Goal: Transaction & Acquisition: Purchase product/service

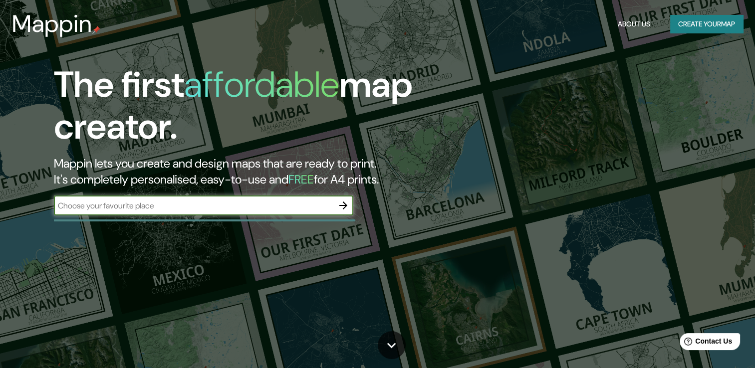
click at [702, 22] on button "Create your map" at bounding box center [706, 24] width 73 height 18
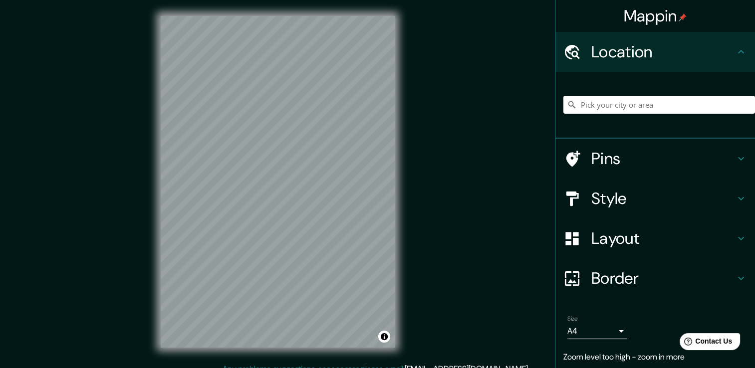
click at [606, 105] on input "Pick your city or area" at bounding box center [659, 105] width 192 height 18
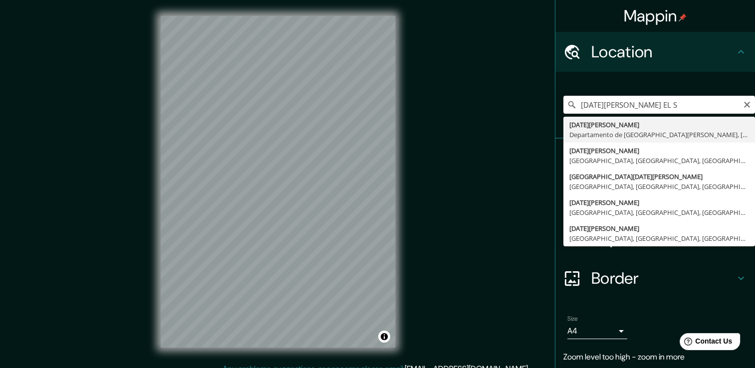
type input "[GEOGRAPHIC_DATA][PERSON_NAME], [GEOGRAPHIC_DATA][DATE][PERSON_NAME], [GEOGRAPH…"
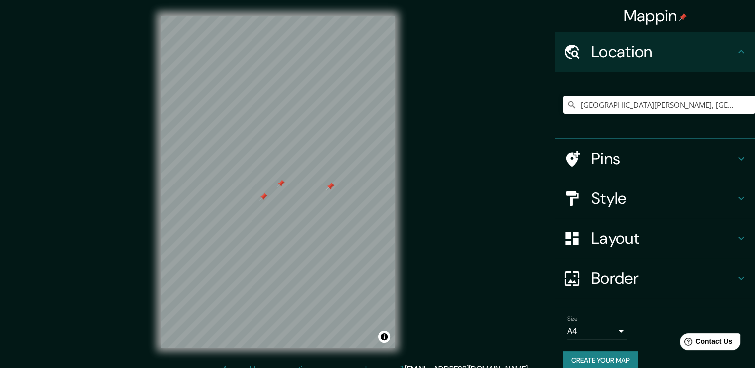
click at [264, 197] on div at bounding box center [263, 197] width 8 height 8
click at [268, 193] on div at bounding box center [268, 194] width 8 height 8
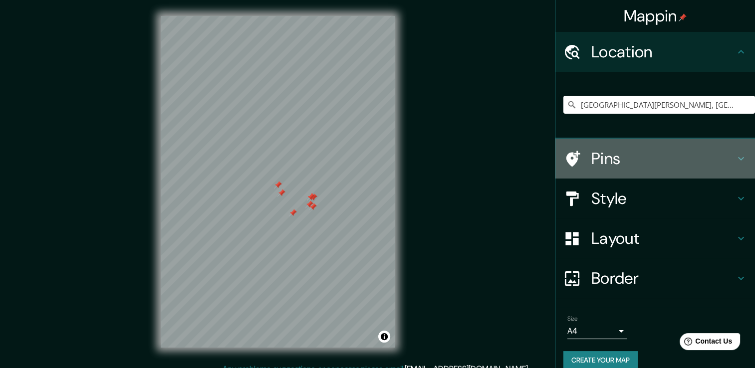
click at [735, 155] on icon at bounding box center [741, 159] width 12 height 12
click at [729, 155] on div "Pins" at bounding box center [654, 159] width 199 height 40
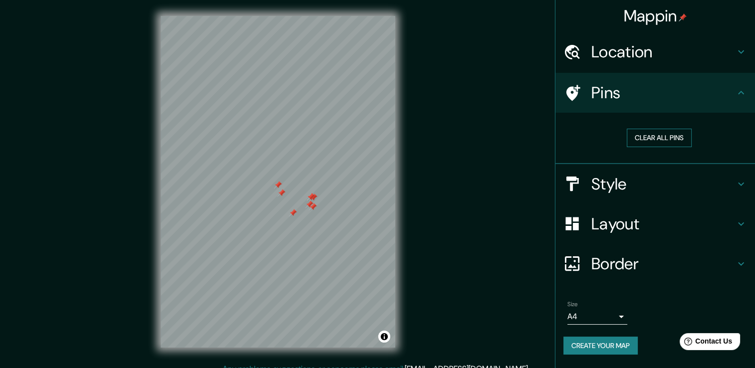
click at [662, 136] on button "Clear all pins" at bounding box center [658, 138] width 65 height 18
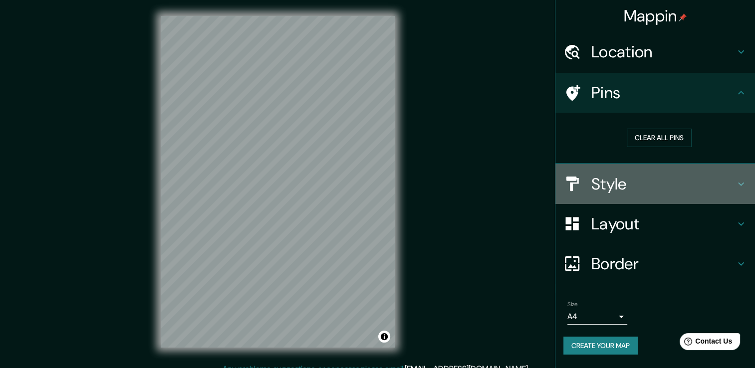
click at [708, 194] on div "Style" at bounding box center [654, 184] width 199 height 40
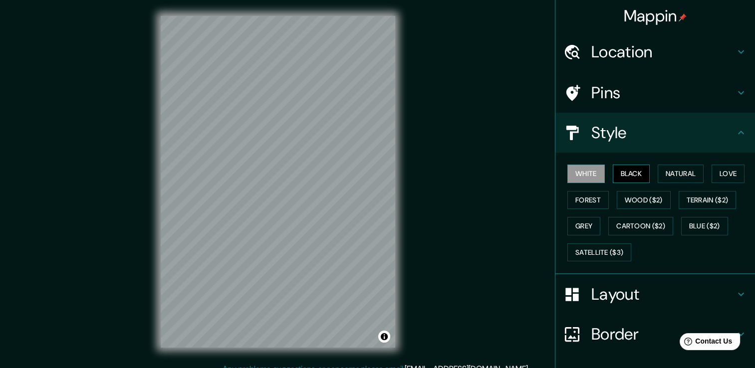
click at [631, 176] on button "Black" at bounding box center [630, 174] width 37 height 18
click at [675, 178] on button "Natural" at bounding box center [680, 174] width 46 height 18
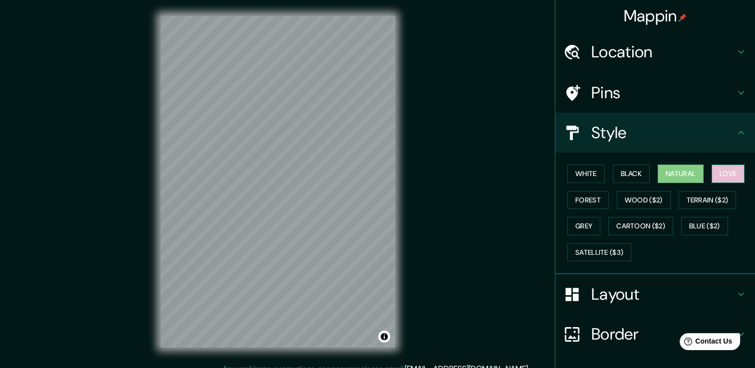
click at [732, 176] on button "Love" at bounding box center [727, 174] width 33 height 18
click at [585, 194] on button "Forest" at bounding box center [587, 200] width 41 height 18
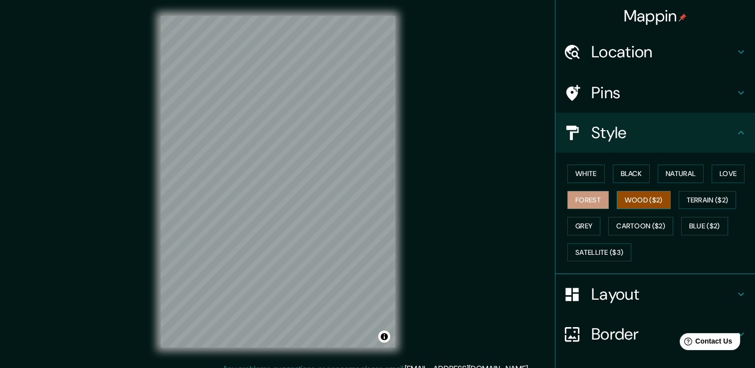
click at [636, 199] on button "Wood ($2)" at bounding box center [643, 200] width 54 height 18
click at [695, 200] on button "Terrain ($2)" at bounding box center [707, 200] width 58 height 18
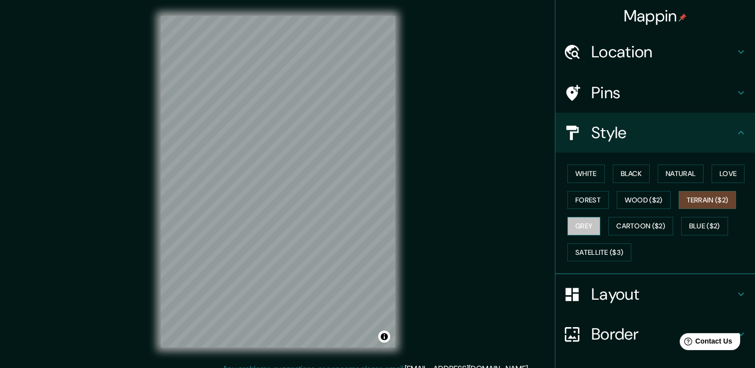
click at [586, 220] on button "Grey" at bounding box center [583, 226] width 33 height 18
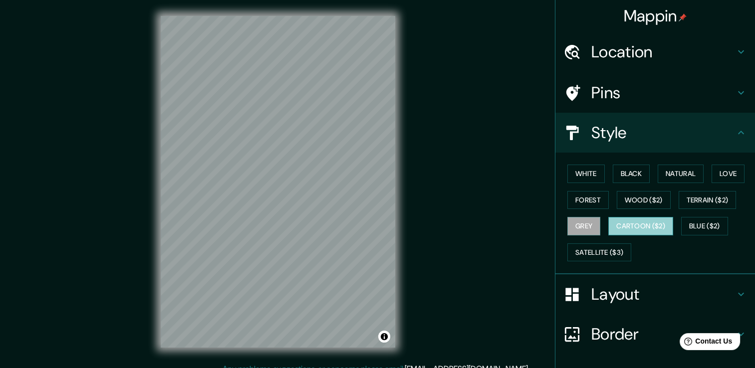
click at [624, 226] on button "Cartoon ($2)" at bounding box center [640, 226] width 65 height 18
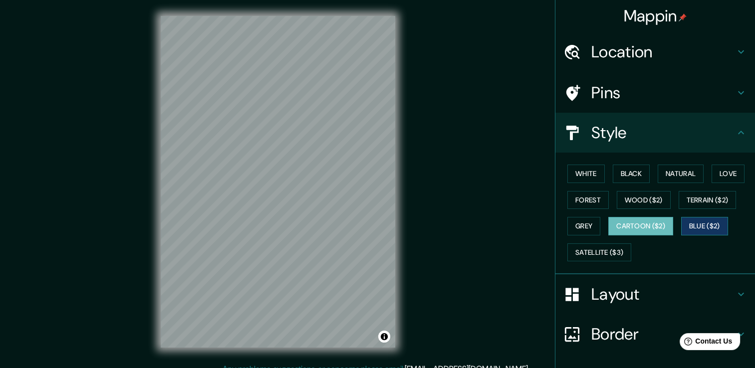
click at [696, 230] on button "Blue ($2)" at bounding box center [704, 226] width 47 height 18
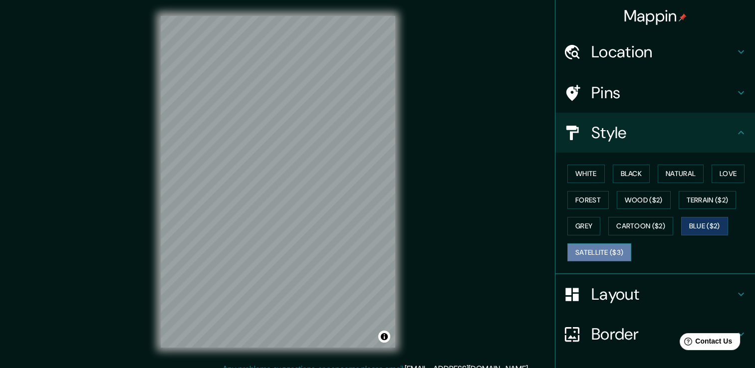
click at [598, 249] on button "Satellite ($3)" at bounding box center [599, 252] width 64 height 18
click at [475, 183] on div "Mappin Location [GEOGRAPHIC_DATA][PERSON_NAME], [GEOGRAPHIC_DATA][DATE][PERSON_…" at bounding box center [377, 189] width 755 height 379
click at [639, 292] on h4 "Layout" at bounding box center [663, 294] width 144 height 20
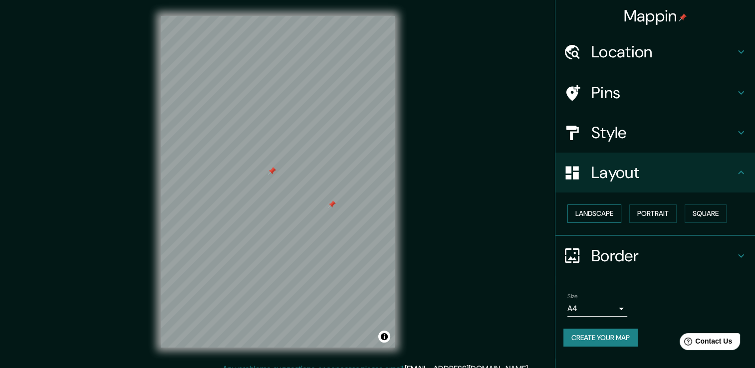
click at [605, 211] on button "Landscape" at bounding box center [594, 213] width 54 height 18
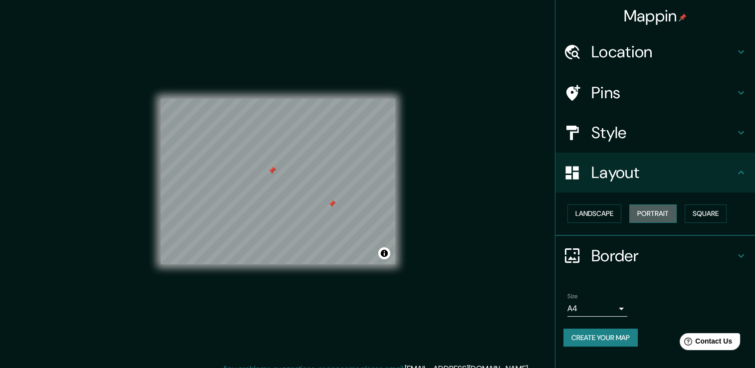
click at [646, 214] on button "Portrait" at bounding box center [652, 213] width 47 height 18
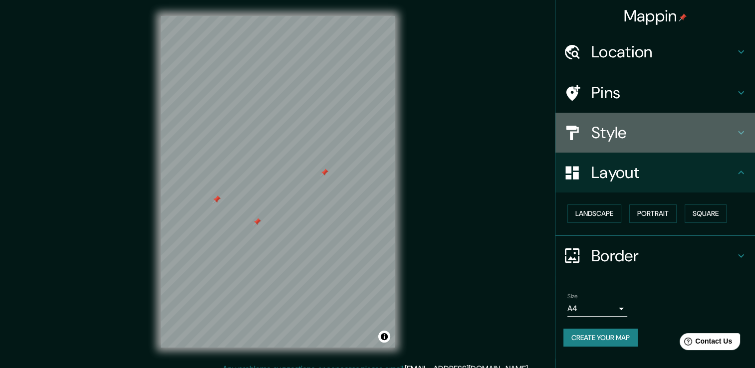
click at [612, 125] on h4 "Style" at bounding box center [663, 133] width 144 height 20
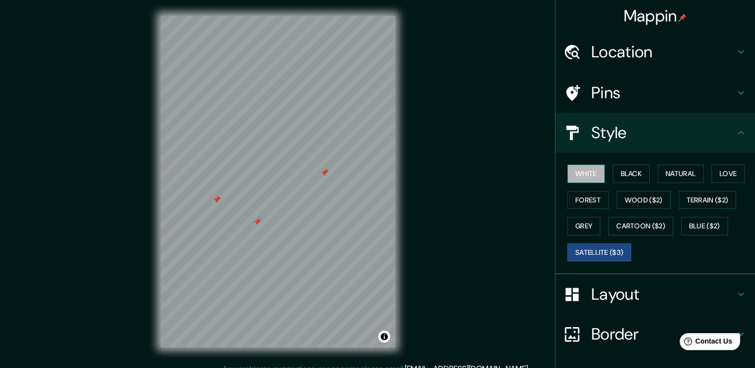
click at [587, 177] on button "White" at bounding box center [585, 174] width 37 height 18
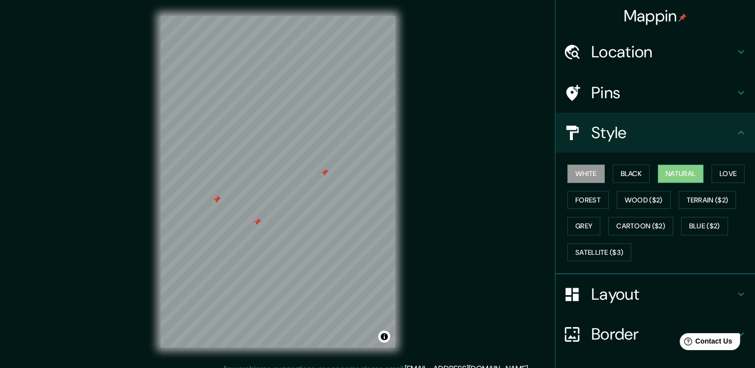
click at [691, 173] on button "Natural" at bounding box center [680, 174] width 46 height 18
click at [626, 298] on h4 "Layout" at bounding box center [663, 294] width 144 height 20
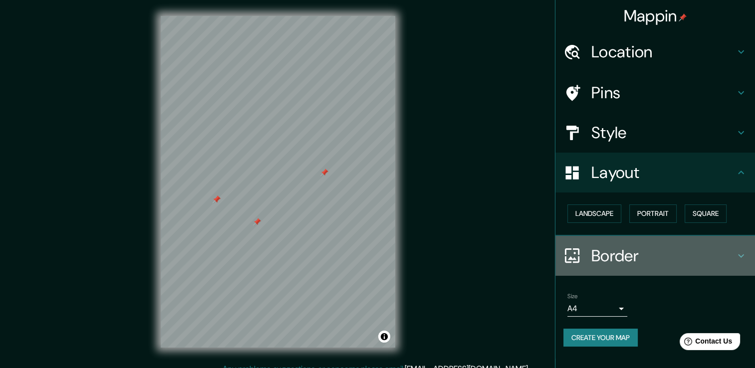
click at [627, 251] on h4 "Border" at bounding box center [663, 256] width 144 height 20
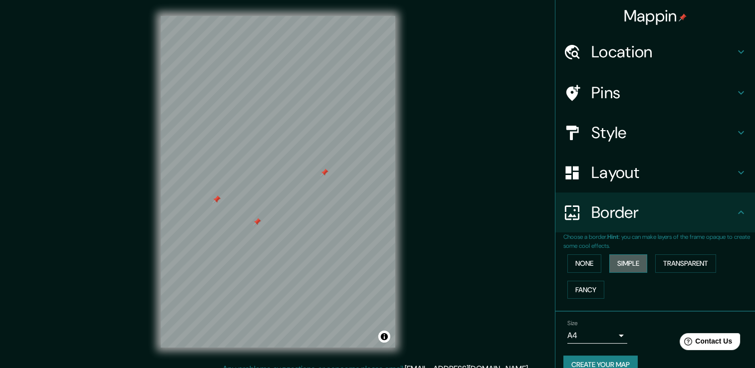
click at [633, 260] on button "Simple" at bounding box center [628, 263] width 38 height 18
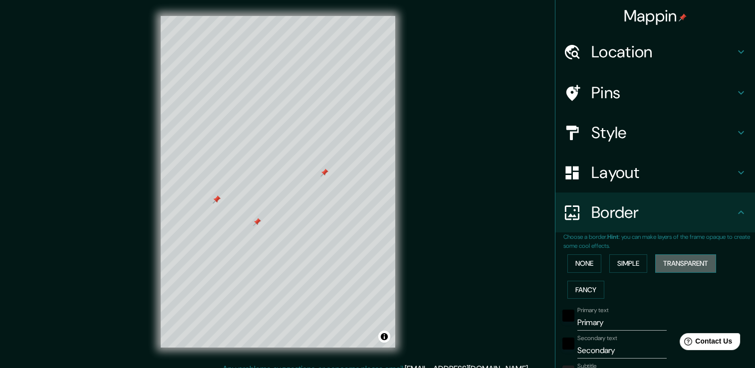
click at [667, 264] on button "Transparent" at bounding box center [685, 263] width 61 height 18
click at [576, 286] on button "Fancy" at bounding box center [585, 290] width 37 height 18
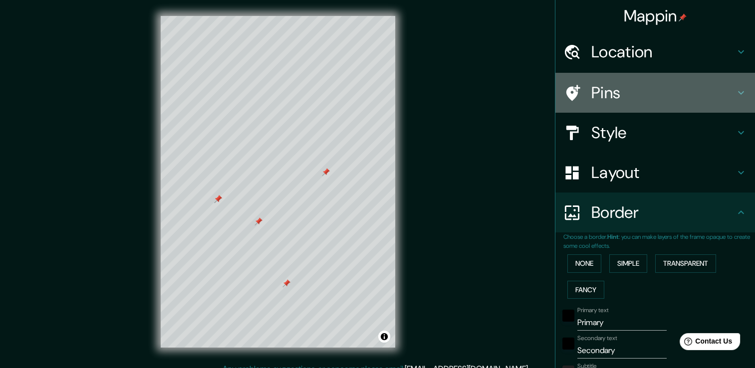
click at [628, 86] on h4 "Pins" at bounding box center [663, 93] width 144 height 20
type input "38"
type input "19"
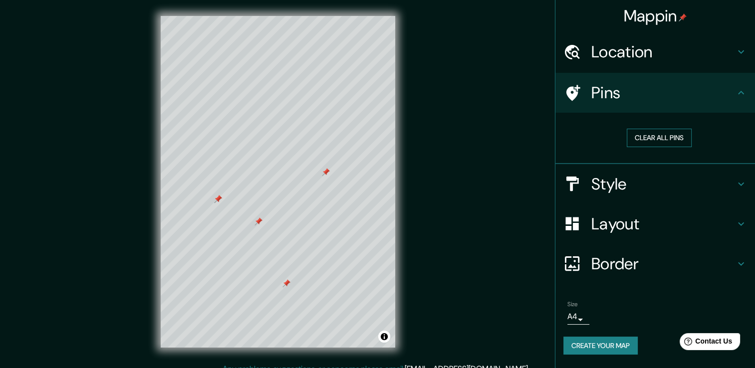
click at [665, 138] on button "Clear all pins" at bounding box center [658, 138] width 65 height 18
click at [636, 183] on h4 "Style" at bounding box center [663, 184] width 144 height 20
type input "38"
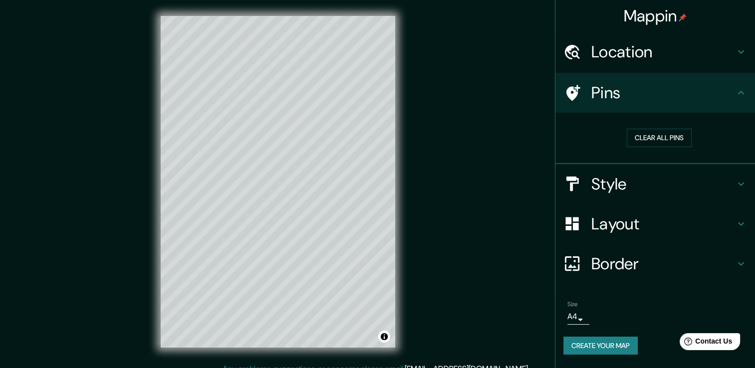
type input "19"
click at [636, 183] on h4 "Style" at bounding box center [663, 184] width 144 height 20
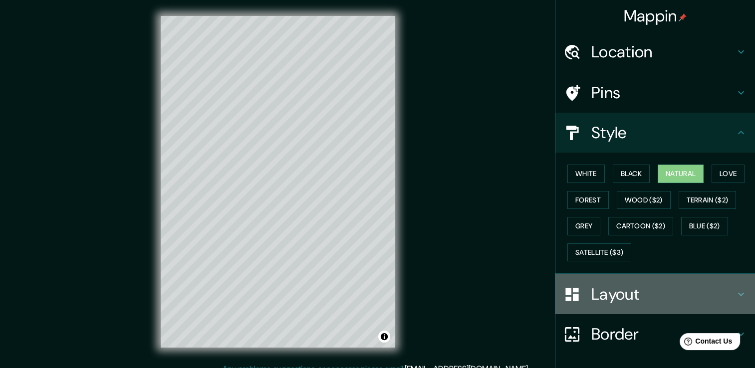
click at [624, 299] on h4 "Layout" at bounding box center [663, 294] width 144 height 20
type input "38"
type input "19"
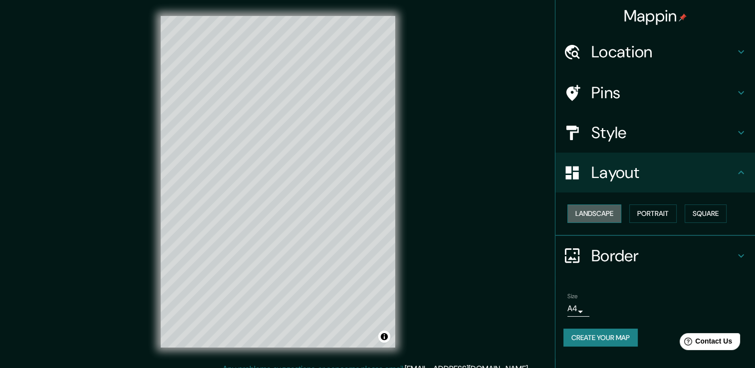
click at [608, 213] on button "Landscape" at bounding box center [594, 213] width 54 height 18
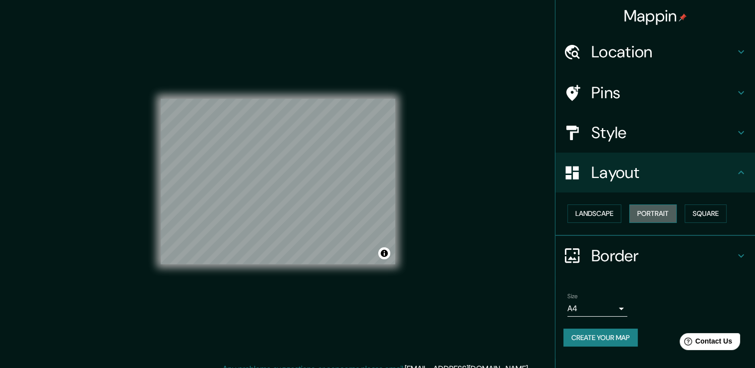
click at [638, 208] on button "Portrait" at bounding box center [652, 213] width 47 height 18
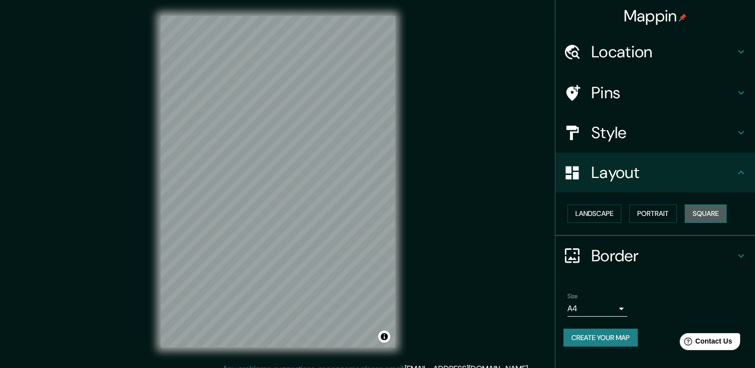
click at [695, 210] on button "Square" at bounding box center [705, 213] width 42 height 18
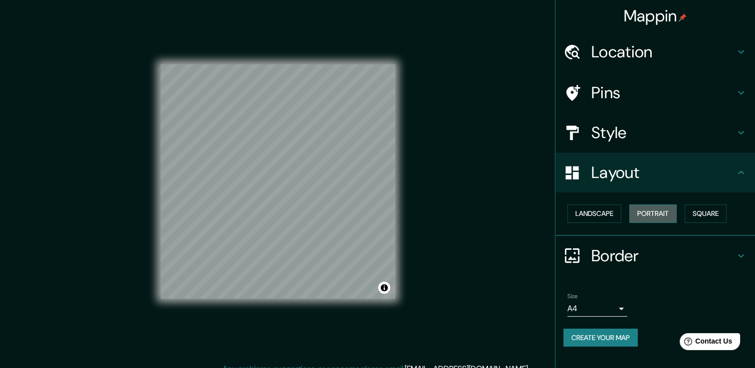
click at [664, 212] on button "Portrait" at bounding box center [652, 213] width 47 height 18
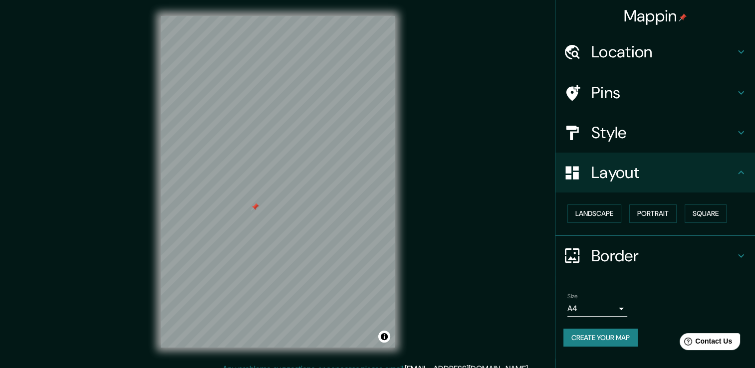
click at [638, 89] on h4 "Pins" at bounding box center [663, 93] width 144 height 20
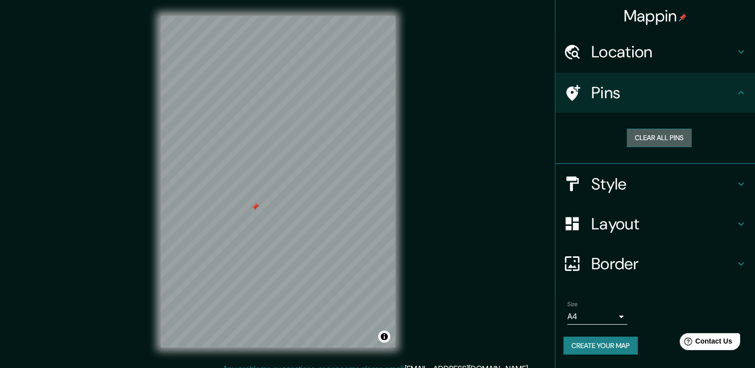
click at [653, 139] on button "Clear all pins" at bounding box center [658, 138] width 65 height 18
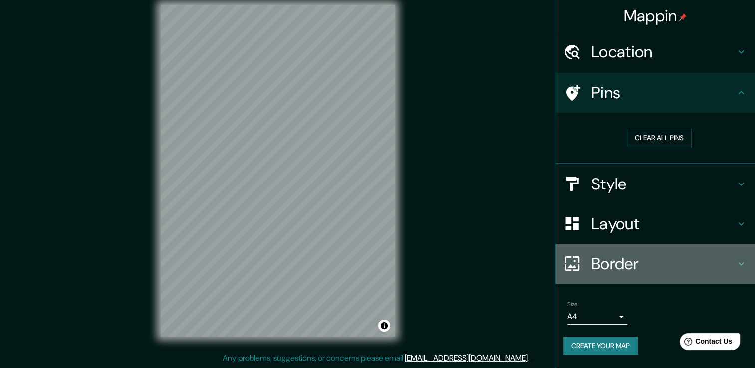
click at [658, 255] on h4 "Border" at bounding box center [663, 264] width 144 height 20
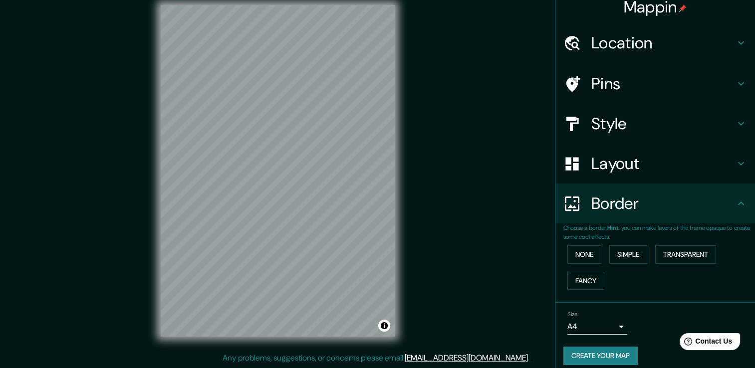
scroll to position [16, 0]
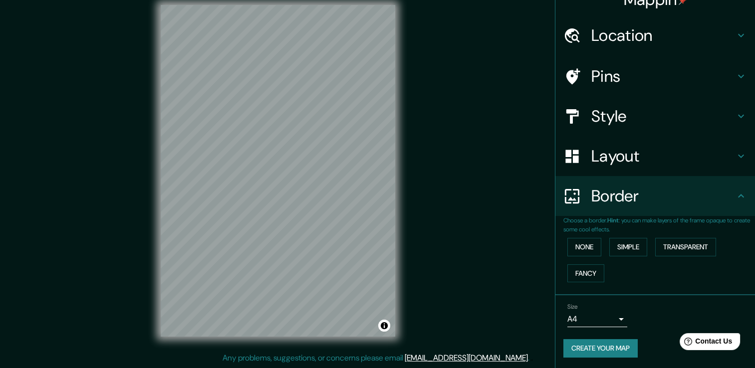
click at [635, 31] on h4 "Location" at bounding box center [663, 35] width 144 height 20
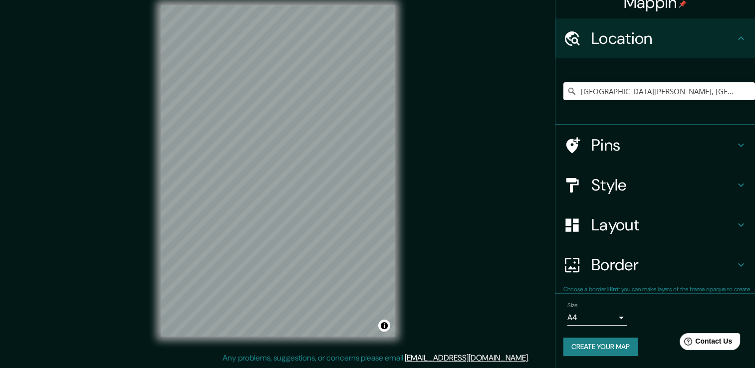
scroll to position [12, 0]
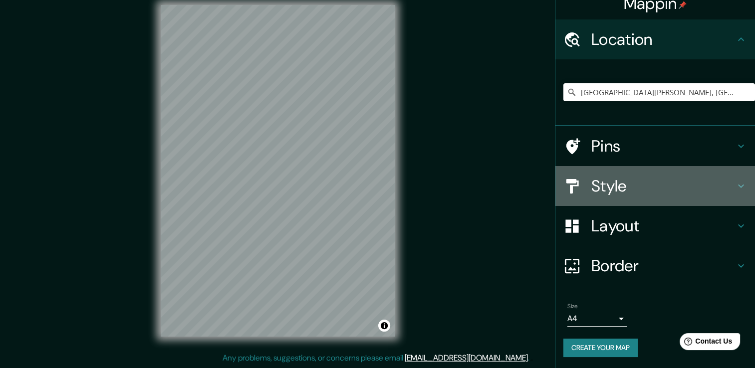
click at [636, 187] on h4 "Style" at bounding box center [663, 186] width 144 height 20
click at [636, 187] on div "Style" at bounding box center [654, 186] width 199 height 40
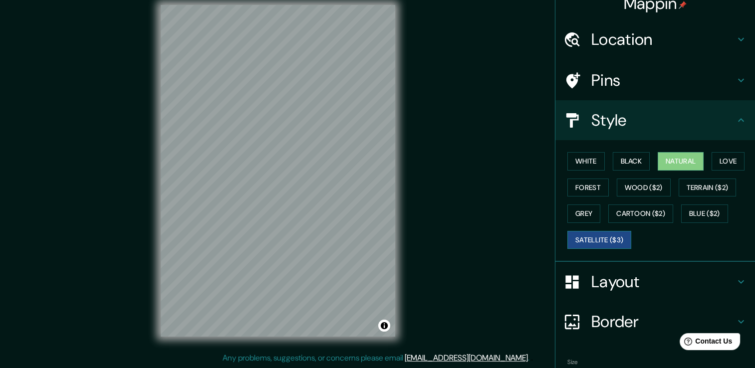
click at [613, 241] on button "Satellite ($3)" at bounding box center [599, 240] width 64 height 18
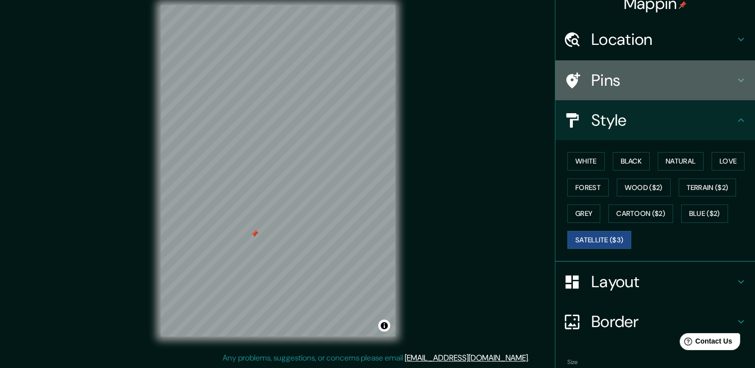
drag, startPoint x: 660, startPoint y: 82, endPoint x: 656, endPoint y: 85, distance: 5.1
click at [659, 82] on h4 "Pins" at bounding box center [663, 80] width 144 height 20
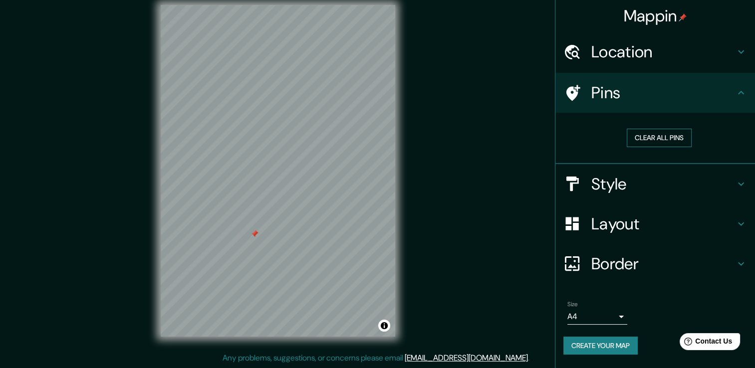
scroll to position [0, 0]
click at [646, 133] on button "Clear all pins" at bounding box center [658, 138] width 65 height 18
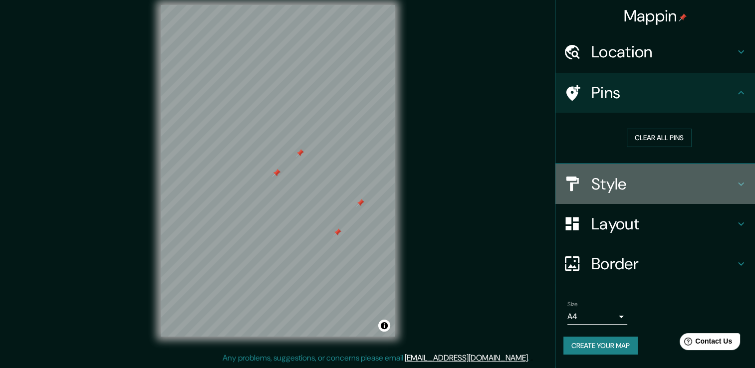
click at [662, 184] on h4 "Style" at bounding box center [663, 184] width 144 height 20
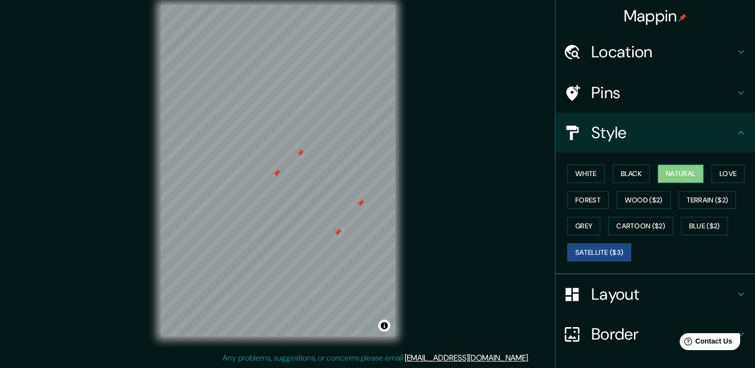
click at [679, 175] on button "Natural" at bounding box center [680, 174] width 46 height 18
click at [579, 172] on button "White" at bounding box center [585, 174] width 37 height 18
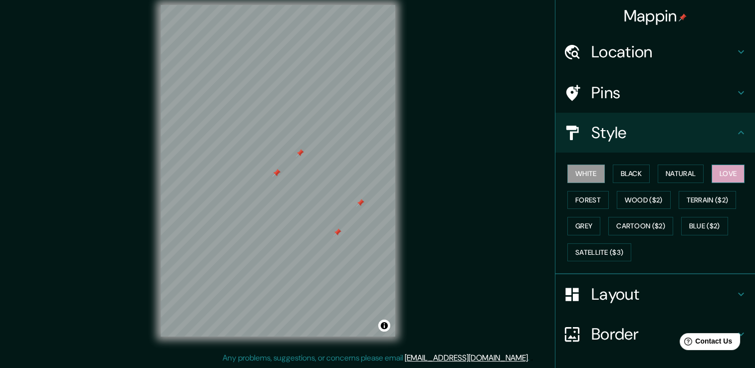
click at [713, 178] on button "Love" at bounding box center [727, 174] width 33 height 18
click at [674, 174] on button "Natural" at bounding box center [680, 174] width 46 height 18
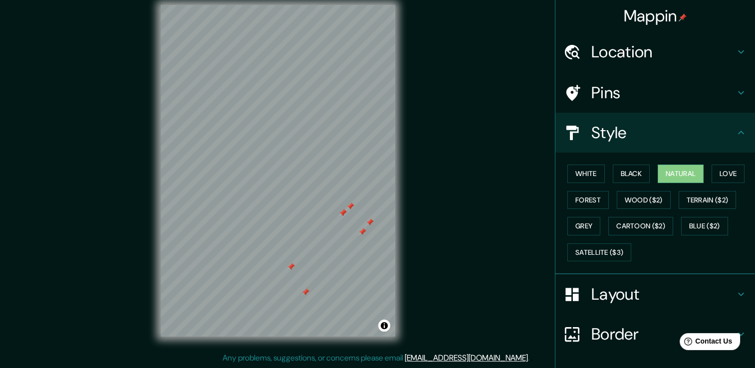
drag, startPoint x: 459, startPoint y: 177, endPoint x: 423, endPoint y: 169, distance: 36.8
click at [423, 169] on div "Mappin Location [GEOGRAPHIC_DATA][PERSON_NAME], [GEOGRAPHIC_DATA][DATE][PERSON_…" at bounding box center [377, 178] width 755 height 379
click at [599, 248] on button "Satellite ($3)" at bounding box center [599, 252] width 64 height 18
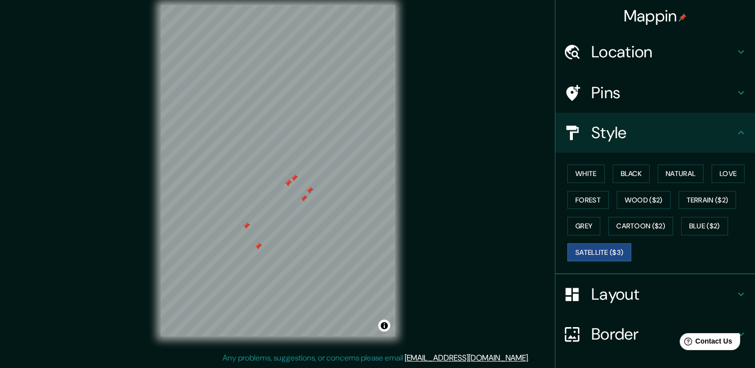
click at [599, 248] on button "Satellite ($3)" at bounding box center [599, 252] width 64 height 18
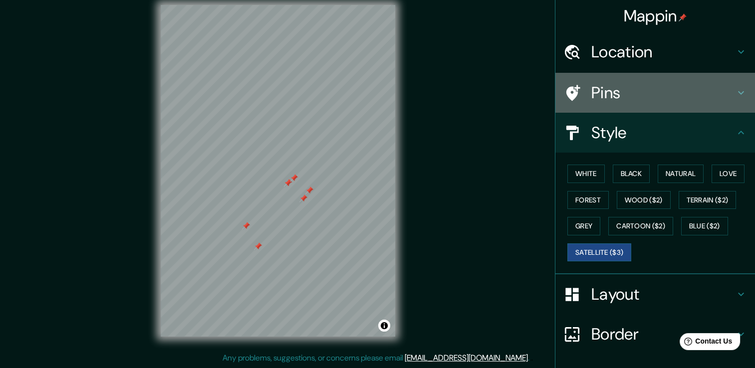
click at [630, 87] on h4 "Pins" at bounding box center [663, 93] width 144 height 20
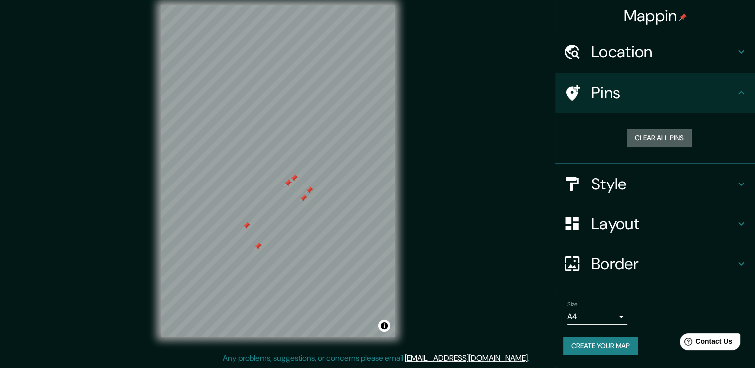
click at [646, 137] on button "Clear all pins" at bounding box center [658, 138] width 65 height 18
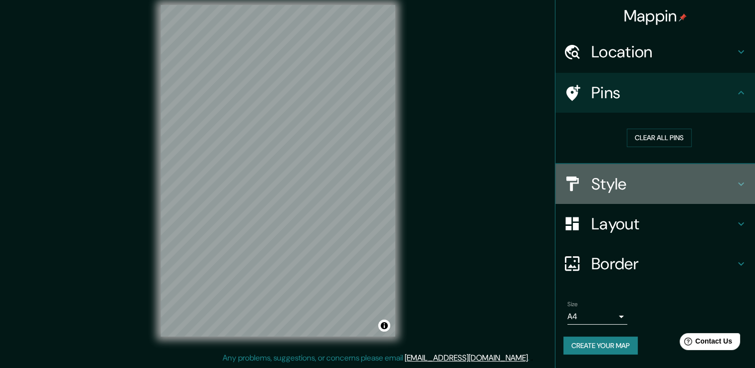
click at [622, 186] on h4 "Style" at bounding box center [663, 184] width 144 height 20
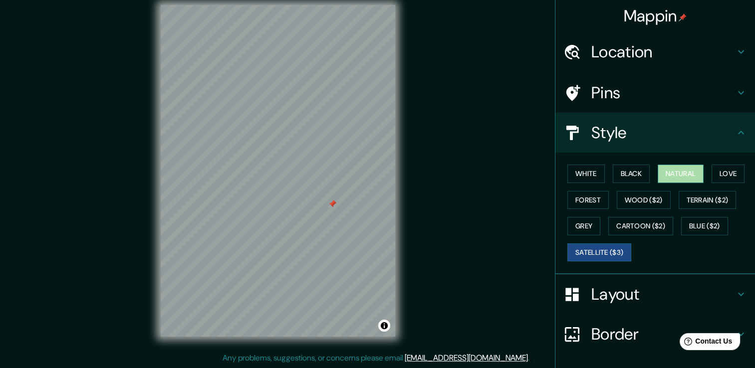
click at [667, 177] on button "Natural" at bounding box center [680, 174] width 46 height 18
click at [667, 176] on button "Natural" at bounding box center [680, 174] width 46 height 18
drag, startPoint x: 435, startPoint y: 193, endPoint x: 423, endPoint y: 190, distance: 12.5
click at [423, 190] on div "Mappin Location [GEOGRAPHIC_DATA][PERSON_NAME], [GEOGRAPHIC_DATA][DATE][PERSON_…" at bounding box center [377, 178] width 755 height 379
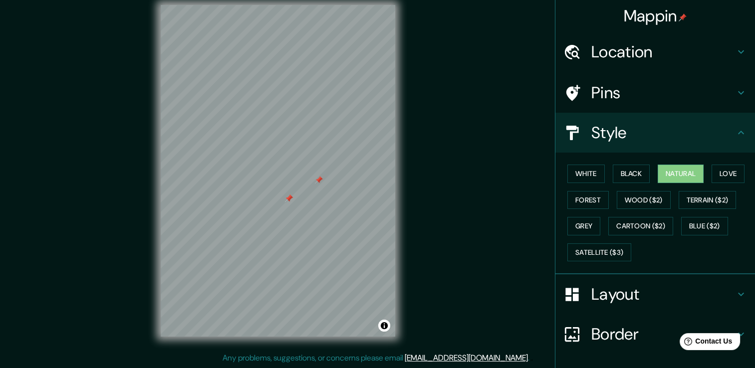
drag, startPoint x: 319, startPoint y: 181, endPoint x: 550, endPoint y: 210, distance: 232.8
click at [555, 210] on div "White Black Natural Love Forest Wood ($2) Terrain ($2) Grey Cartoon ($2) Blue (…" at bounding box center [654, 214] width 199 height 122
drag, startPoint x: 550, startPoint y: 210, endPoint x: 614, endPoint y: 95, distance: 132.6
click at [614, 95] on h4 "Pins" at bounding box center [663, 93] width 144 height 20
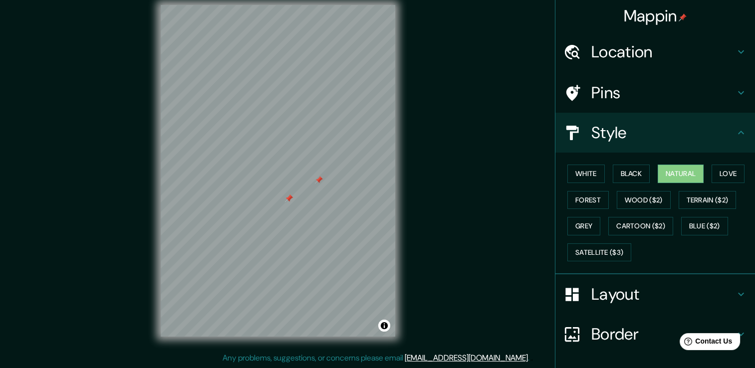
click at [614, 95] on h4 "Pins" at bounding box center [663, 93] width 144 height 20
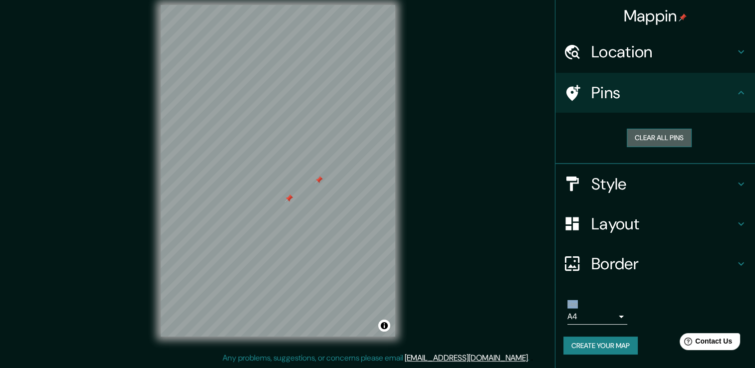
drag, startPoint x: 614, startPoint y: 95, endPoint x: 635, endPoint y: 137, distance: 46.8
click at [635, 137] on button "Clear all pins" at bounding box center [658, 138] width 65 height 18
click at [603, 93] on h4 "Pins" at bounding box center [663, 93] width 144 height 20
drag, startPoint x: 603, startPoint y: 93, endPoint x: 587, endPoint y: 95, distance: 16.1
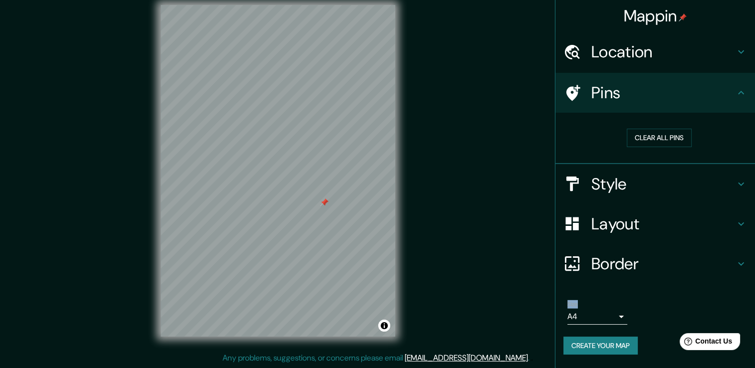
click at [587, 95] on div at bounding box center [577, 92] width 28 height 17
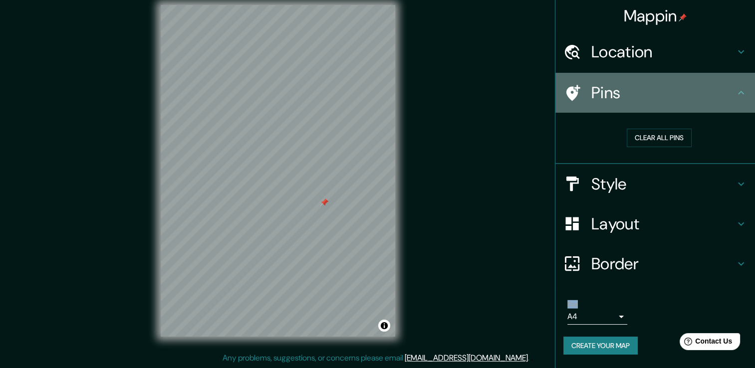
click at [741, 88] on icon at bounding box center [741, 93] width 12 height 12
click at [738, 92] on icon at bounding box center [741, 93] width 12 height 12
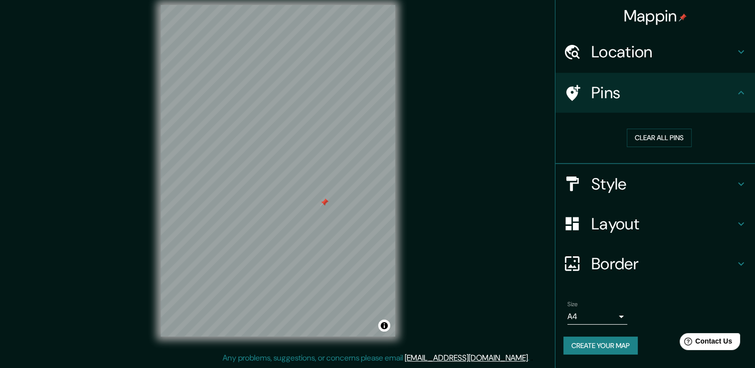
click at [521, 170] on div "Mappin Location [GEOGRAPHIC_DATA][PERSON_NAME], [GEOGRAPHIC_DATA][DATE][PERSON_…" at bounding box center [377, 178] width 755 height 379
drag, startPoint x: 521, startPoint y: 170, endPoint x: 451, endPoint y: 185, distance: 71.4
click at [451, 185] on div "Mappin Location [GEOGRAPHIC_DATA][PERSON_NAME], [GEOGRAPHIC_DATA][DATE][PERSON_…" at bounding box center [377, 178] width 755 height 379
click at [624, 344] on button "Create your map" at bounding box center [600, 346] width 74 height 18
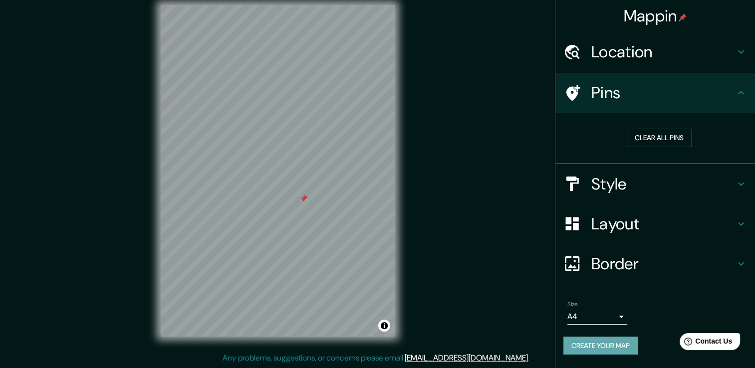
click at [601, 340] on button "Create your map" at bounding box center [600, 346] width 74 height 18
click at [601, 340] on div "Create your map" at bounding box center [655, 346] width 184 height 18
click at [621, 352] on button "Create your map" at bounding box center [600, 346] width 74 height 18
click at [621, 352] on div "Create your map" at bounding box center [655, 346] width 184 height 18
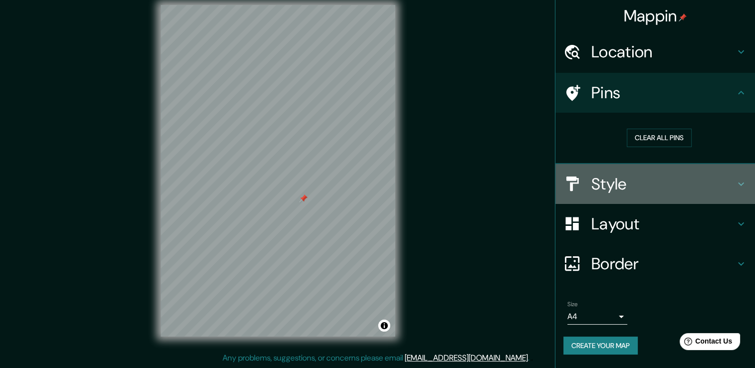
click at [658, 179] on h4 "Style" at bounding box center [663, 184] width 144 height 20
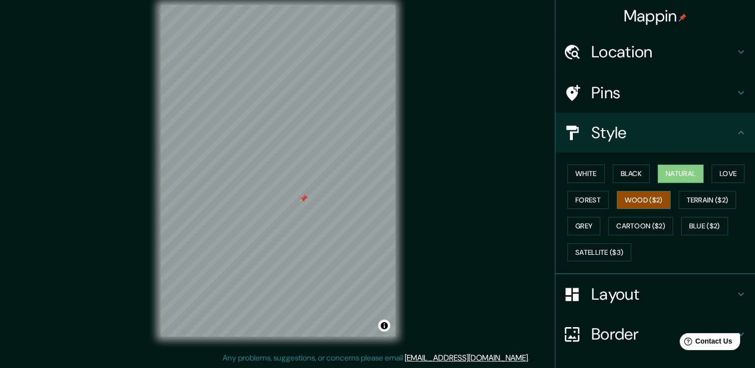
click at [651, 202] on button "Wood ($2)" at bounding box center [643, 200] width 54 height 18
click at [674, 177] on button "Natural" at bounding box center [680, 174] width 46 height 18
click at [518, 186] on div "Mappin Location [GEOGRAPHIC_DATA][PERSON_NAME], [GEOGRAPHIC_DATA][DATE][PERSON_…" at bounding box center [377, 178] width 755 height 379
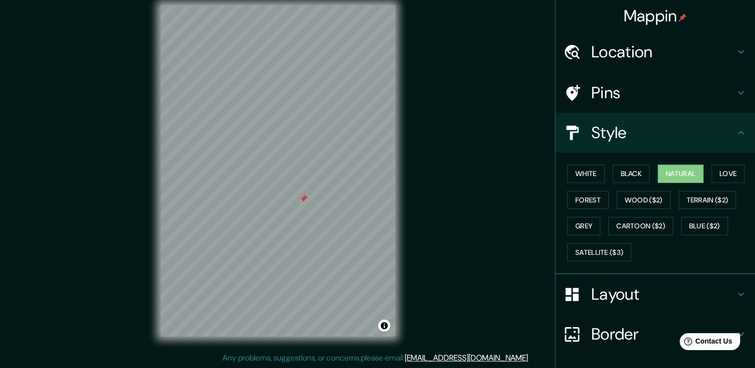
click at [497, 201] on div "Mappin Location [GEOGRAPHIC_DATA][PERSON_NAME], [GEOGRAPHIC_DATA][DATE][PERSON_…" at bounding box center [377, 178] width 755 height 379
drag, startPoint x: 151, startPoint y: 73, endPoint x: 151, endPoint y: 67, distance: 6.5
click at [151, 67] on div "© Mapbox © OpenStreetMap Improve this map" at bounding box center [278, 170] width 266 height 363
